Goal: Task Accomplishment & Management: Use online tool/utility

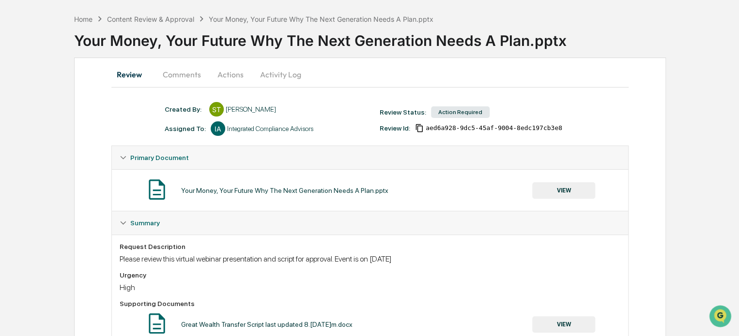
scroll to position [40, 0]
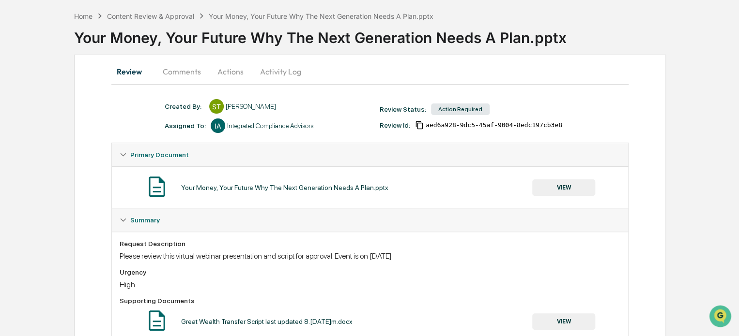
click at [121, 71] on button "Review" at bounding box center [133, 71] width 44 height 23
click at [83, 15] on div "Home" at bounding box center [83, 16] width 18 height 8
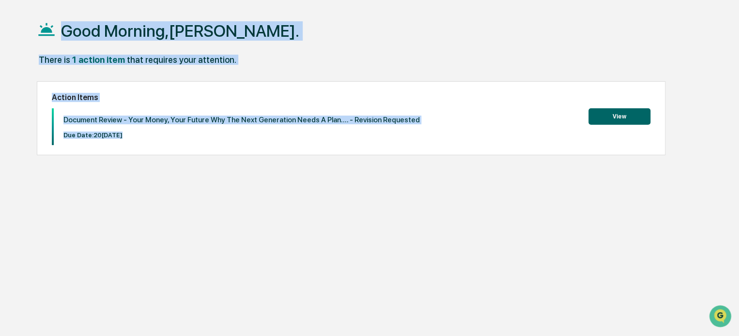
drag, startPoint x: 83, startPoint y: 15, endPoint x: 239, endPoint y: 196, distance: 238.9
click at [239, 196] on div "Good Morning, [PERSON_NAME]. There is 1 action item that requires your attentio…" at bounding box center [369, 174] width 694 height 336
click at [251, 215] on div "Good Morning, [PERSON_NAME]. There is 1 action item that requires your attentio…" at bounding box center [369, 174] width 694 height 336
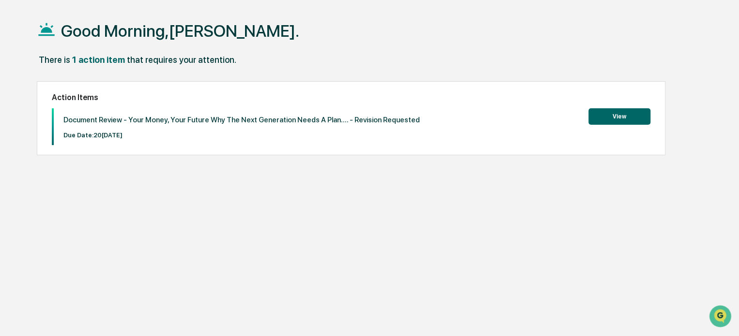
click at [613, 113] on button "View" at bounding box center [619, 116] width 62 height 16
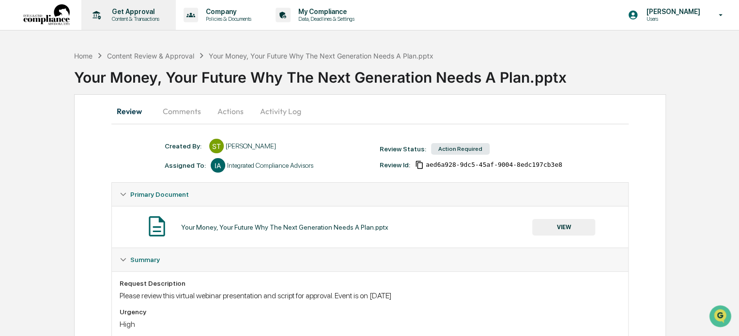
click at [104, 13] on p "Get Approval" at bounding box center [134, 12] width 60 height 8
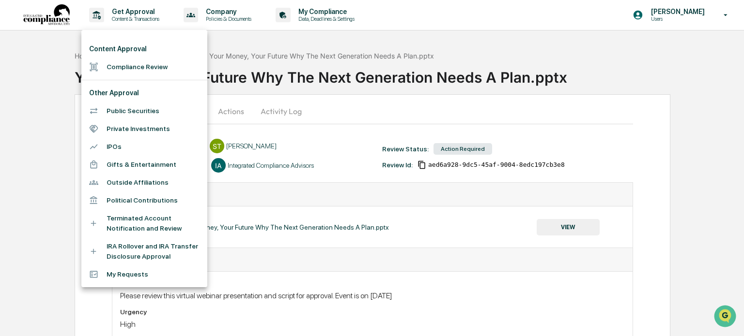
click at [128, 67] on li "Compliance Review" at bounding box center [144, 67] width 126 height 18
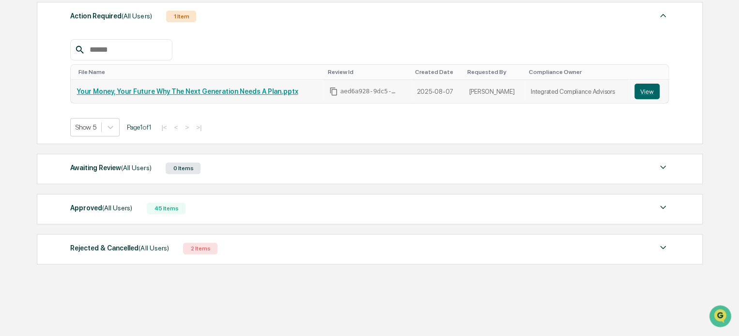
scroll to position [143, 0]
click at [195, 208] on div "Approved (All Users) 45 Items" at bounding box center [369, 209] width 598 height 14
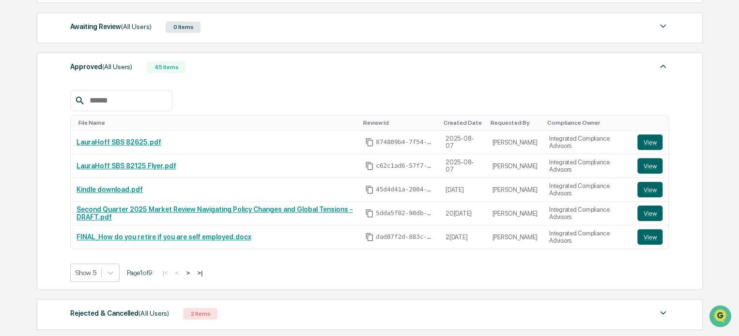
scroll to position [284, 0]
click at [119, 141] on link "LauraHoff SBS 82625.pdf" at bounding box center [118, 143] width 84 height 8
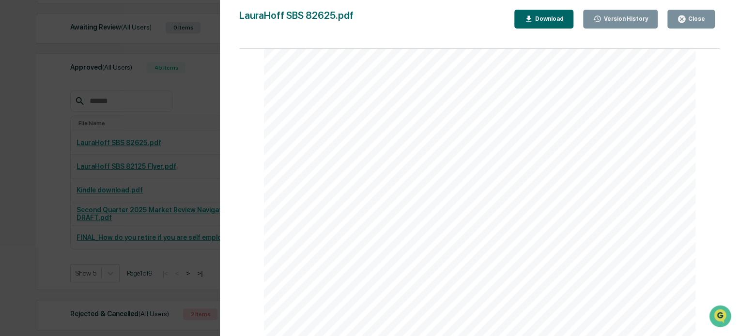
scroll to position [0, 0]
click at [111, 205] on div "Version History 08[DATE]:54 P[PERSON_NAME] SBS 82625.pdf Close Version History …" at bounding box center [369, 168] width 739 height 336
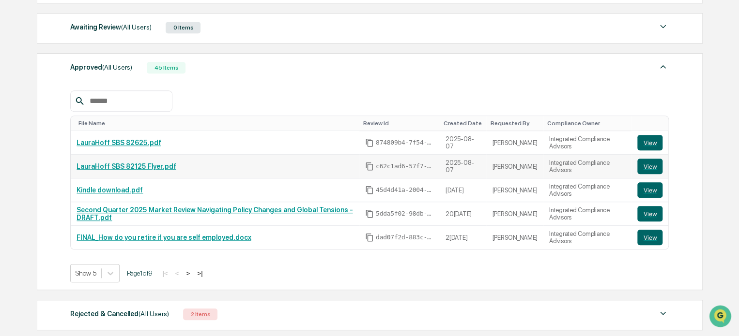
click at [130, 165] on link "LauraHoff SBS 82125 Flyer.pdf" at bounding box center [125, 167] width 99 height 8
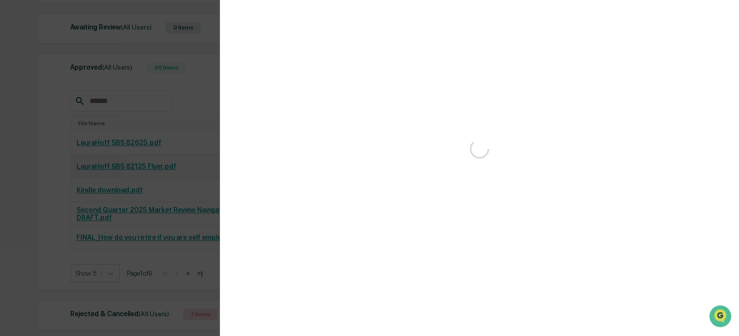
click at [130, 165] on div "Version History" at bounding box center [369, 168] width 739 height 336
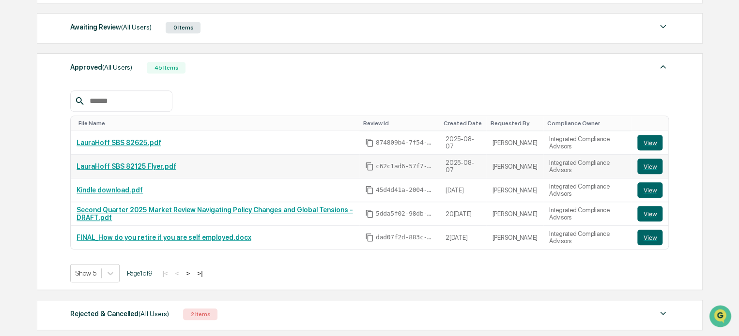
click at [114, 169] on link "LauraHoff SBS 82125 Flyer.pdf" at bounding box center [125, 167] width 99 height 8
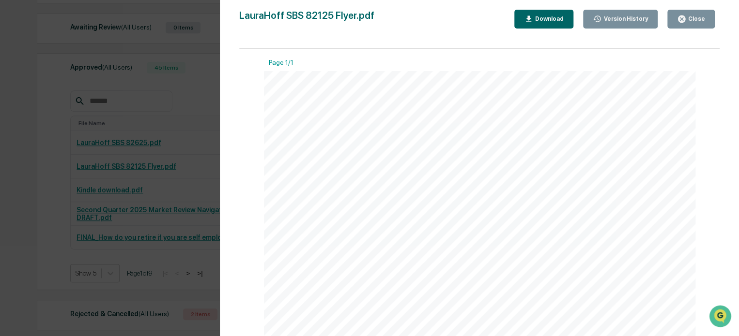
scroll to position [293, 0]
click at [119, 208] on div "Version History 0[DATE]2:53 PM[PERSON_NAME] SBS 82125 Flyer.pdf Close Version H…" at bounding box center [369, 168] width 739 height 336
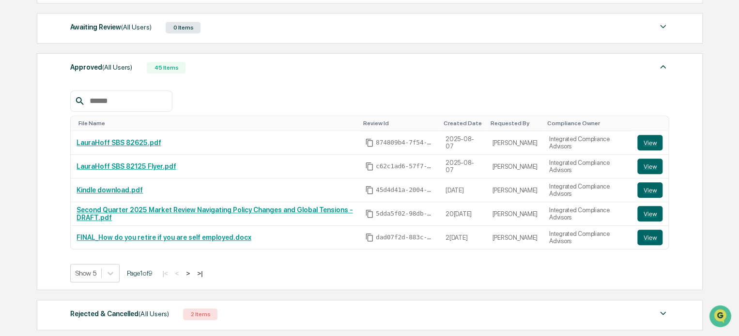
click at [190, 273] on button ">" at bounding box center [188, 274] width 10 height 8
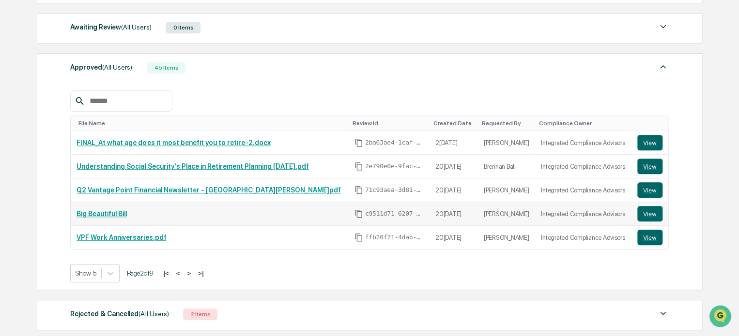
click at [110, 215] on link "Big Beautiful Bill" at bounding box center [101, 214] width 50 height 8
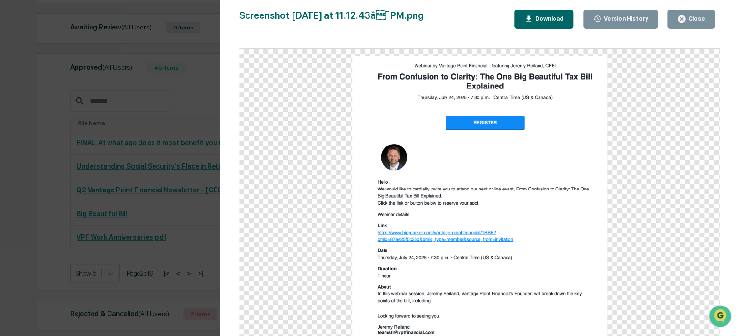
drag, startPoint x: 71, startPoint y: 206, endPoint x: 149, endPoint y: 242, distance: 86.0
click at [149, 242] on div "Version History 0[DATE]5:13 AM[PERSON_NAME] Screenshot 2[DATE] at 11.12.43â¯PM…" at bounding box center [369, 168] width 739 height 336
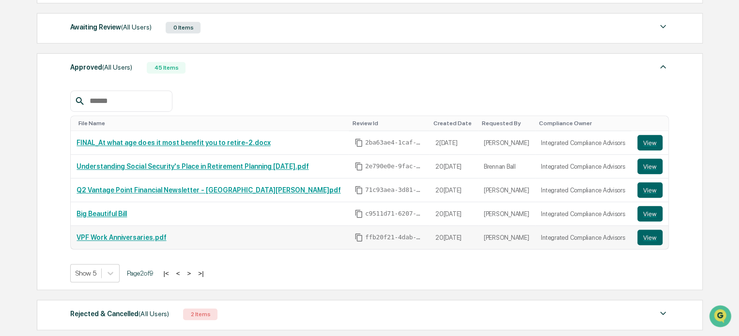
click at [141, 236] on link "VPF Work Anniversaries.pdf" at bounding box center [121, 238] width 90 height 8
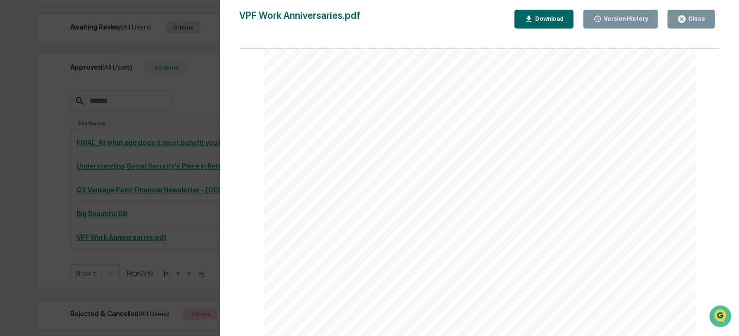
scroll to position [119, 0]
click at [159, 193] on div "Version History 0[DATE]4:15 AM[PERSON_NAME] VPF Work Anniversaries.pdf Close Ve…" at bounding box center [369, 168] width 739 height 336
click at [108, 192] on div "Version History 0[DATE]4:15 AM[PERSON_NAME] VPF Work Anniversaries.pdf Close Ve…" at bounding box center [369, 168] width 739 height 336
click at [174, 193] on div "Version History 0[DATE]4:15 AM[PERSON_NAME] VPF Work Anniversaries.pdf Close Ve…" at bounding box center [369, 168] width 739 height 336
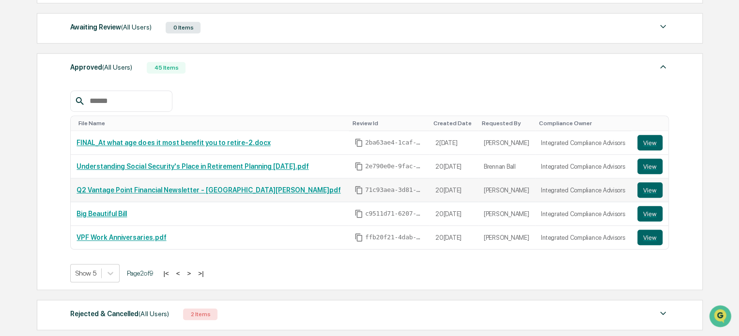
click at [168, 187] on link "Q2 Vantage Point Financial Newsletter - [GEOGRAPHIC_DATA][PERSON_NAME]pdf" at bounding box center [208, 190] width 264 height 8
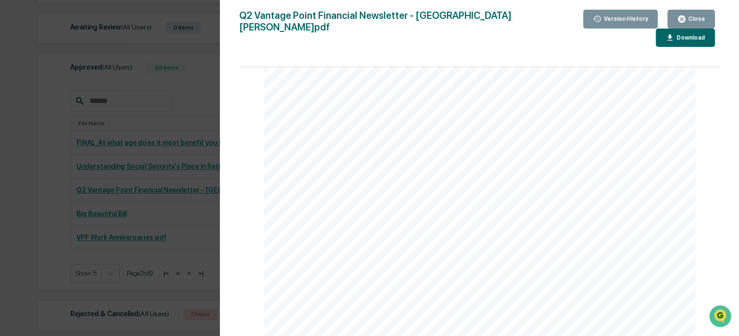
scroll to position [2529, 0]
click at [192, 191] on div "Version History 07/22/2025, 05:26 AM Stacie Craddock Q2 Vantage Point Financial…" at bounding box center [369, 168] width 739 height 336
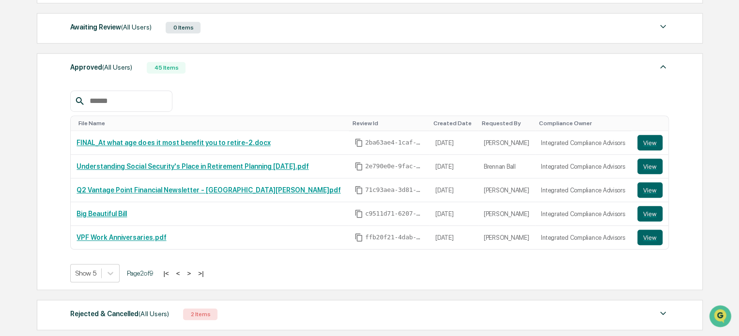
drag, startPoint x: 202, startPoint y: 195, endPoint x: 20, endPoint y: 193, distance: 182.5
click at [20, 193] on div "Get Approval Content & Transactions Company Policies & Documents My Compliance …" at bounding box center [369, 59] width 739 height 686
click at [161, 166] on link "Understanding Social Security's Place in Retirement Planning [DATE].pdf" at bounding box center [192, 167] width 232 height 8
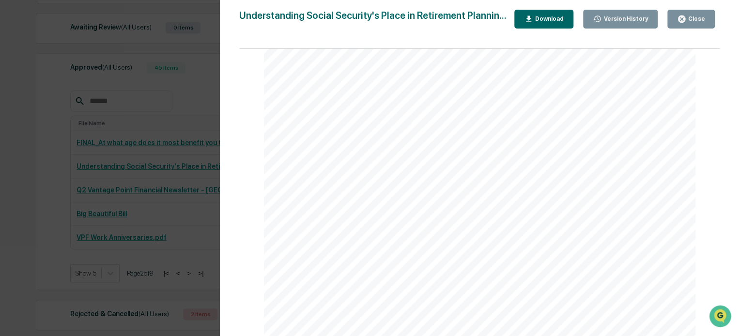
scroll to position [155, 0]
click at [93, 178] on div "Version History 07/22/2025, 03:11 PM Brennan Ball Understanding Social Security…" at bounding box center [369, 168] width 739 height 336
